Goal: Navigation & Orientation: Find specific page/section

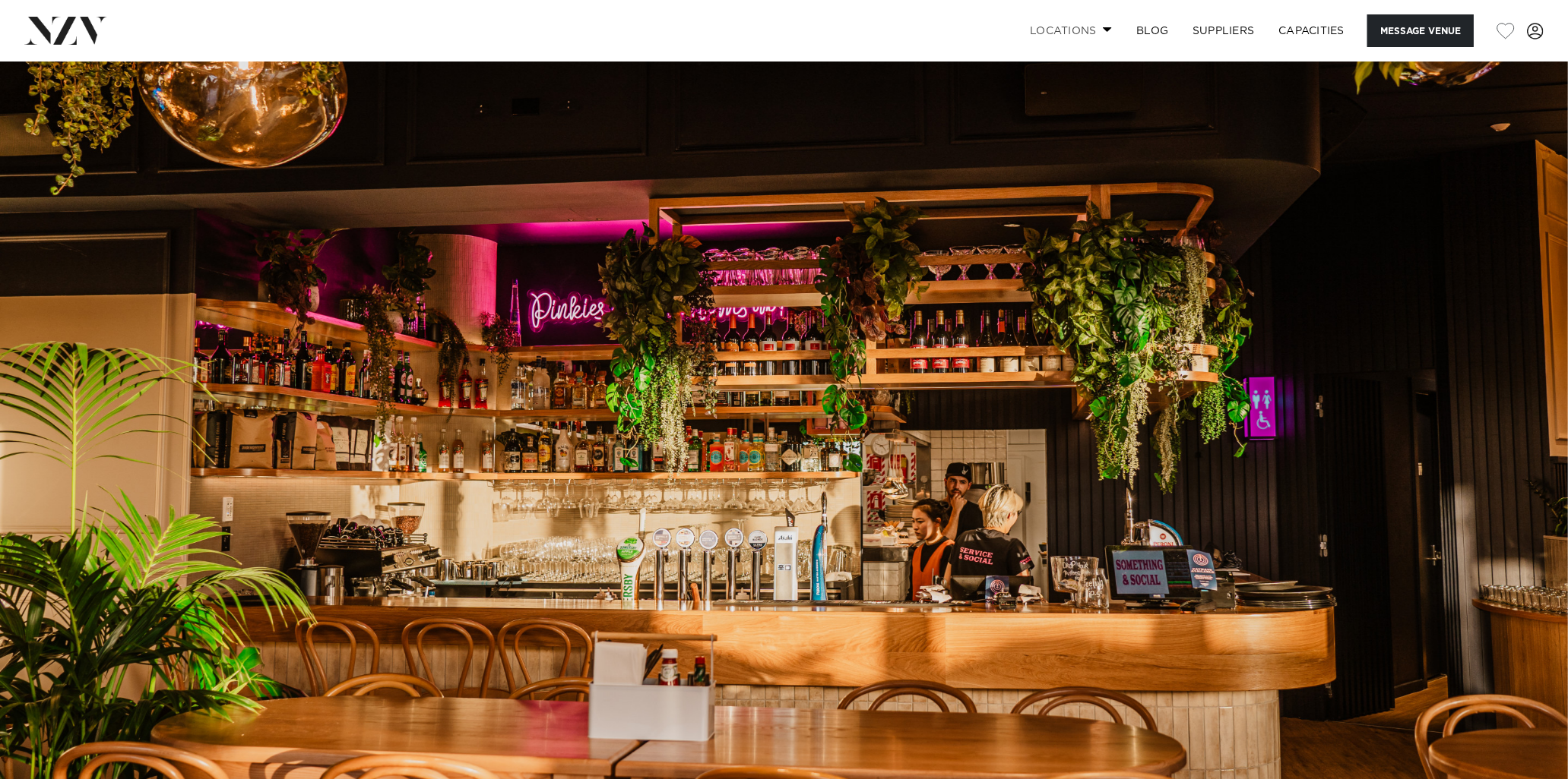
click at [1112, 28] on link "Locations" at bounding box center [1071, 30] width 107 height 33
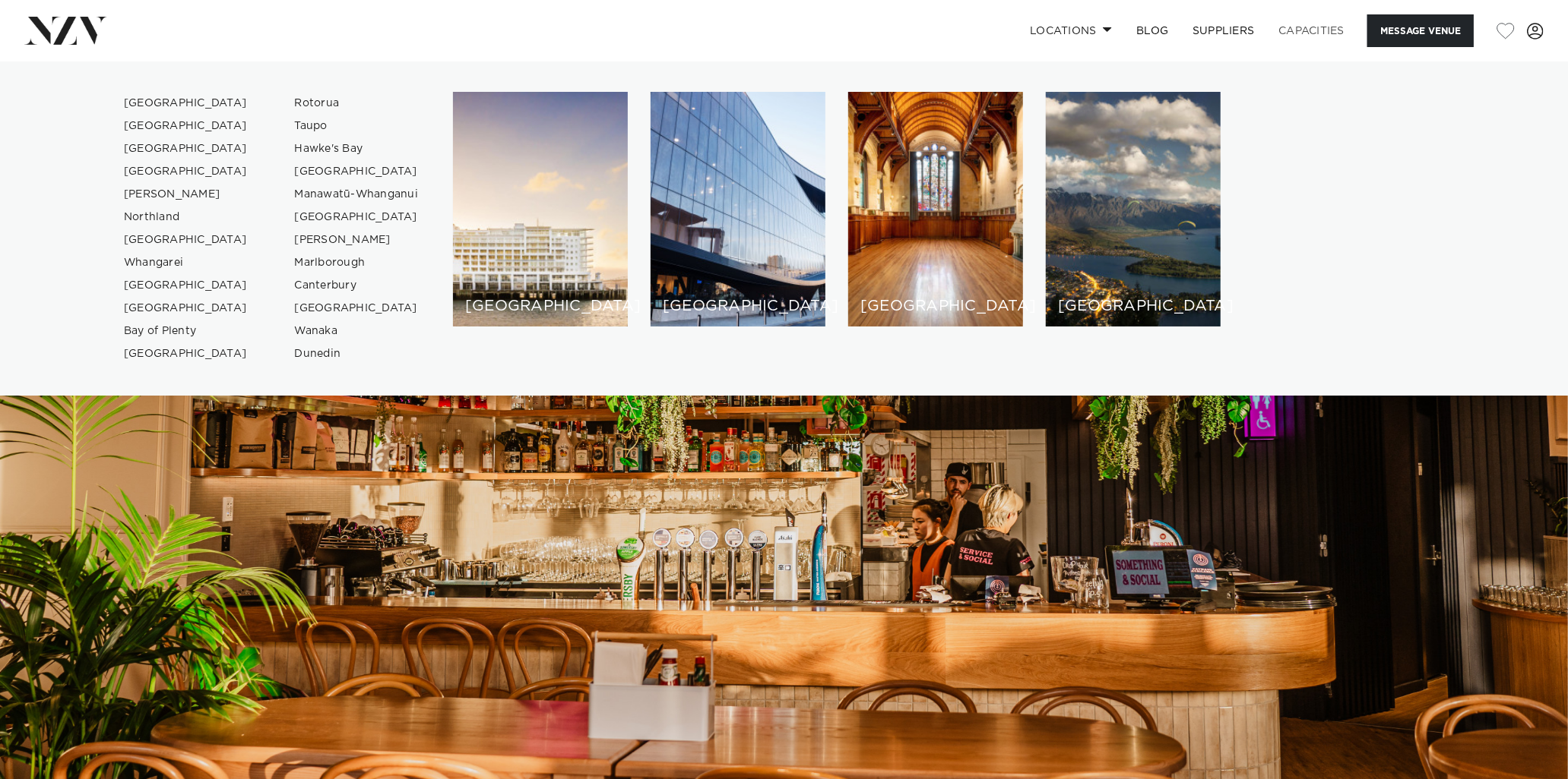
click at [1305, 21] on link "Capacities" at bounding box center [1312, 30] width 90 height 33
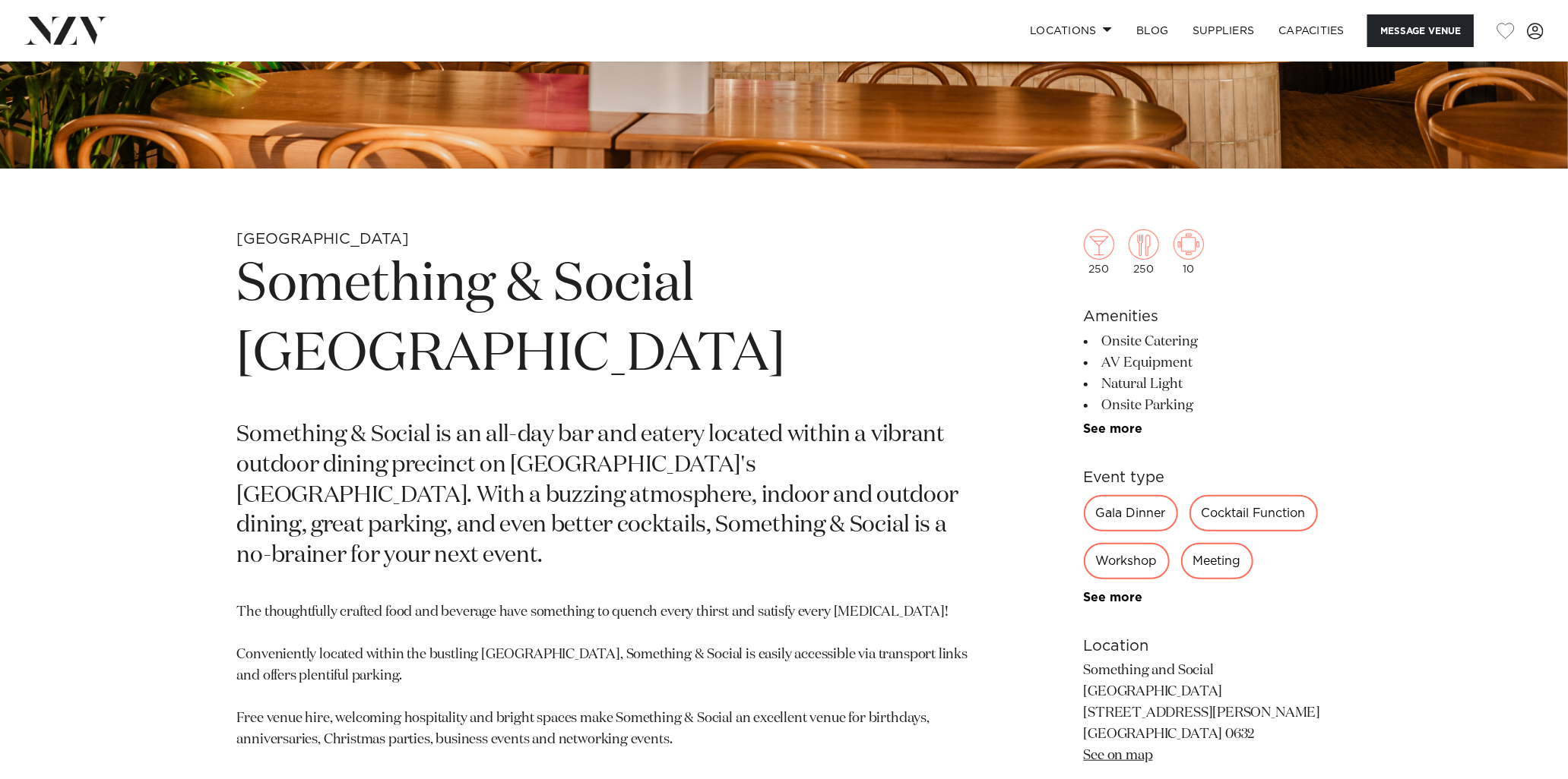
scroll to position [675, 0]
